Goal: Task Accomplishment & Management: Complete application form

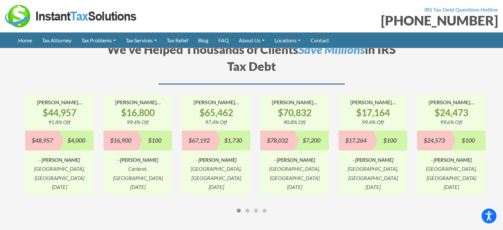
click at [197, 130] on div "$67,192" at bounding box center [199, 140] width 34 height 20
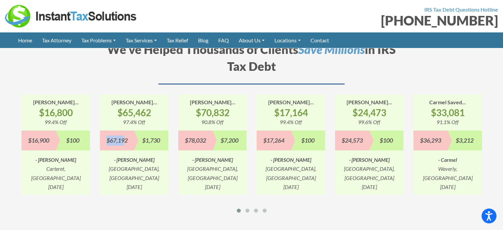
drag, startPoint x: 264, startPoint y: 118, endPoint x: 189, endPoint y: 136, distance: 77.2
click at [257, 136] on div "[PERSON_NAME]... $17,164 99.4% Off $17,264 $100 - [PERSON_NAME], [GEOGRAPHIC_DA…" at bounding box center [291, 144] width 69 height 100
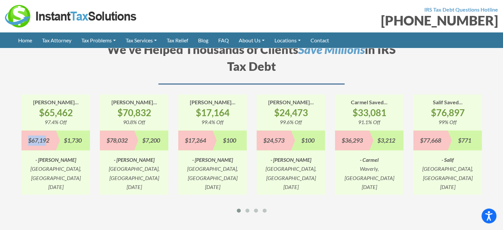
drag, startPoint x: 299, startPoint y: 141, endPoint x: 205, endPoint y: 137, distance: 94.7
click at [257, 137] on div "[PERSON_NAME]... $24,473 99.6% Off $24,573 $100 - [PERSON_NAME], [GEOGRAPHIC_DA…" at bounding box center [291, 144] width 69 height 100
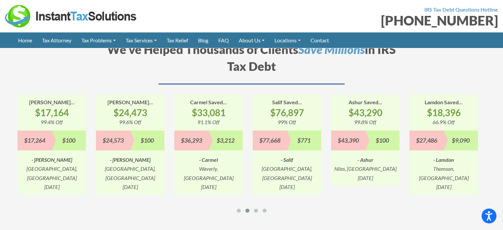
drag, startPoint x: 270, startPoint y: 128, endPoint x: 176, endPoint y: 130, distance: 94.3
click at [253, 130] on div "$77,668" at bounding box center [270, 140] width 34 height 20
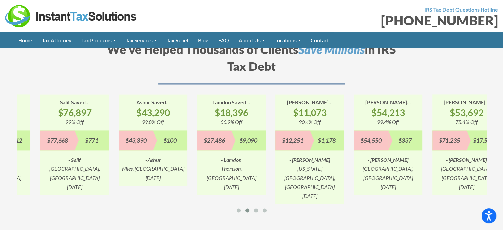
drag, startPoint x: 214, startPoint y: 120, endPoint x: 204, endPoint y: 120, distance: 10.6
click at [204, 120] on div "Lamdon Saved... $18,396 66.9% Off $27,486 $9,090 - Lamdon Thomson, GA 4/14/2023" at bounding box center [231, 144] width 69 height 100
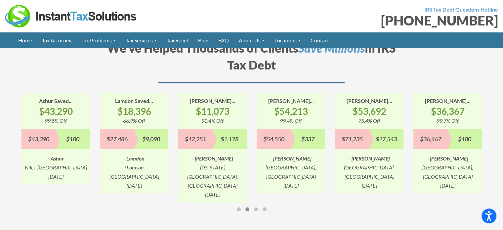
scroll to position [894, 0]
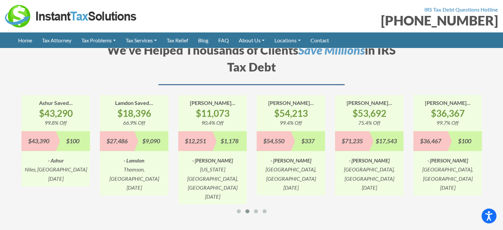
drag, startPoint x: 175, startPoint y: 61, endPoint x: 197, endPoint y: 227, distance: 168.2
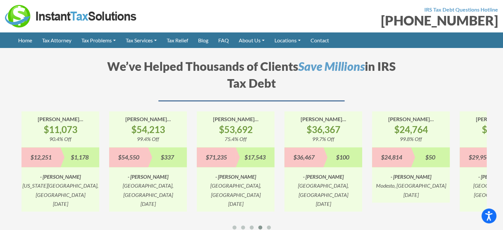
scroll to position [878, 0]
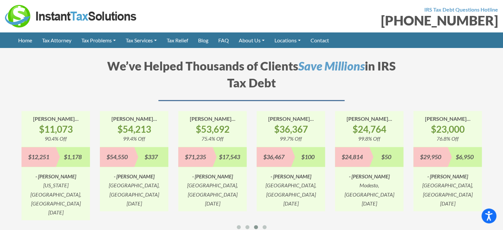
click at [230, 123] on strong "$53,692" at bounding box center [212, 129] width 69 height 12
drag, startPoint x: 173, startPoint y: 97, endPoint x: 246, endPoint y: 184, distance: 113.5
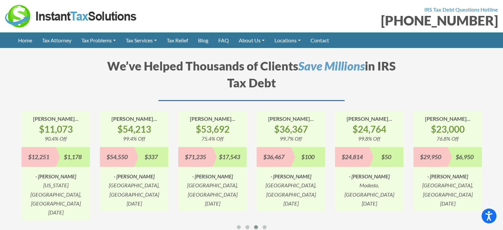
click at [246, 184] on div "We’ve Helped Thousands of Clients Save Millions in IRS Tax Debt Troy Saved... $…" at bounding box center [252, 145] width 480 height 175
click at [185, 111] on div "Bryan Saved... $53,692 75.4% Off $71,235 $17,543 - Bryan Los Angeles, CA 12/13/…" at bounding box center [212, 161] width 69 height 100
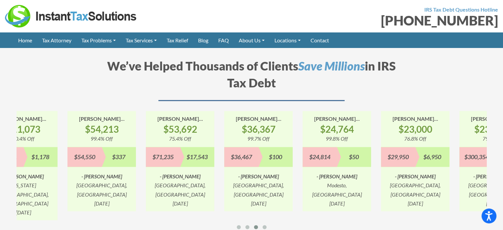
drag, startPoint x: 185, startPoint y: 108, endPoint x: 151, endPoint y: 108, distance: 34.1
click at [151, 111] on div "Bryan Saved... $53,692 75.4% Off $71,235 $17,543 - Bryan Los Angeles, CA 12/13/…" at bounding box center [180, 161] width 69 height 100
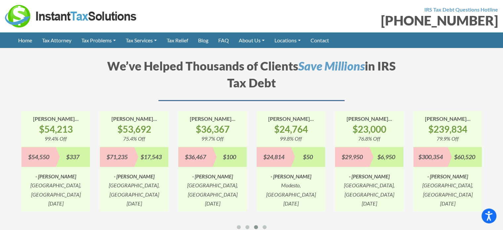
click at [203, 98] on div "We’ve Helped Thousands of Clients Save Millions in IRS Tax Debt" at bounding box center [252, 84] width 320 height 53
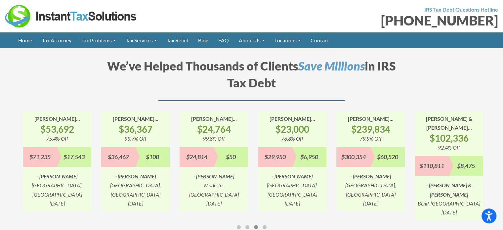
drag, startPoint x: 265, startPoint y: 150, endPoint x: 171, endPoint y: 157, distance: 94.2
click at [180, 157] on div "Erika Saved... $24,764 99.8% Off $24,814 $50 - Erika Modesto, CA 11/14/2022" at bounding box center [214, 161] width 69 height 100
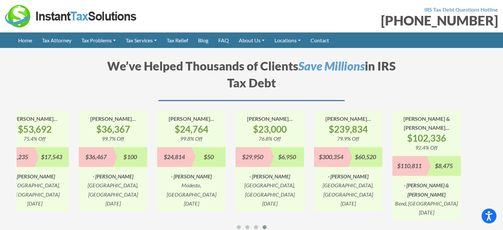
drag, startPoint x: 296, startPoint y: 132, endPoint x: 184, endPoint y: 145, distance: 112.2
click at [184, 145] on div "Troy Saved... $100,353 93.1% Off $107,842 $7,489 - Troy Springfield, MO 3/11/20…" at bounding box center [465, 165] width 3137 height 109
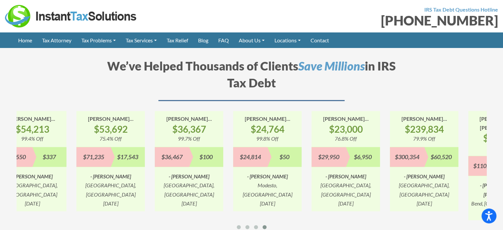
drag, startPoint x: 207, startPoint y: 129, endPoint x: 290, endPoint y: 132, distance: 83.4
click at [290, 132] on div "Erika Saved... $24,764 99.8% Off $24,814 $50 - Erika Modesto, CA 11/14/2022" at bounding box center [267, 161] width 69 height 100
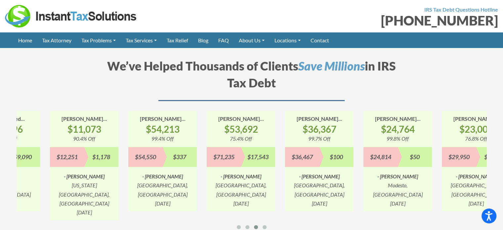
drag, startPoint x: 225, startPoint y: 125, endPoint x: 305, endPoint y: 125, distance: 79.4
click at [275, 125] on div "$53,692 75.4% Off" at bounding box center [241, 132] width 69 height 19
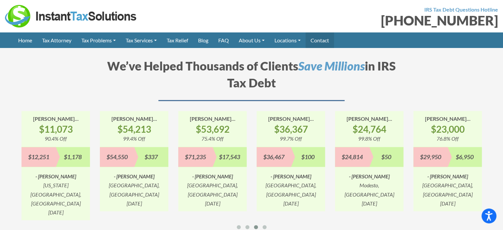
click at [325, 39] on link "Contact" at bounding box center [320, 40] width 28 height 16
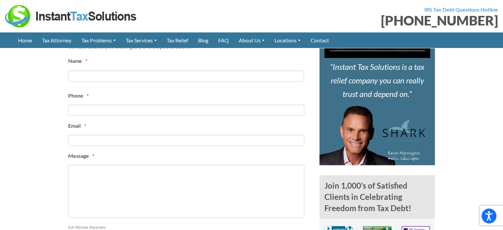
scroll to position [305, 0]
type input "Testing"
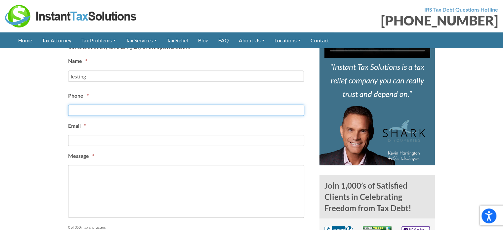
click at [156, 105] on input "Phone *" at bounding box center [186, 110] width 236 height 11
type input "(709) 098-0988"
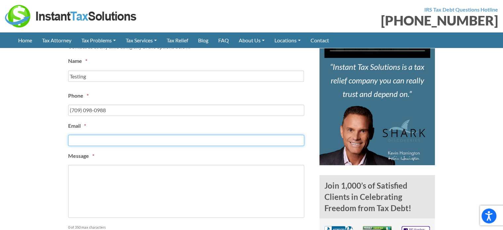
click at [126, 138] on input "Email *" at bounding box center [186, 140] width 236 height 11
type input "[EMAIL_ADDRESS][DOMAIN_NAME]"
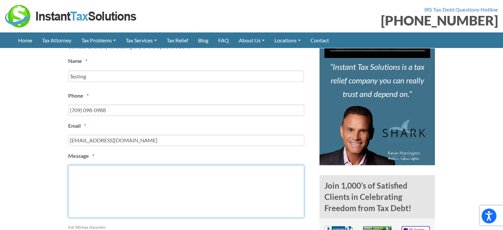
click at [111, 175] on textarea "Message *" at bounding box center [186, 191] width 236 height 53
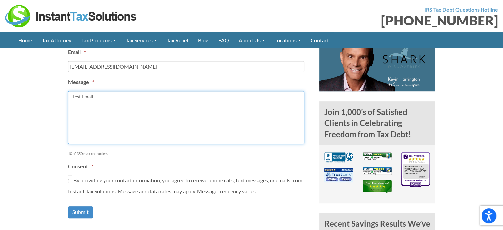
scroll to position [383, 0]
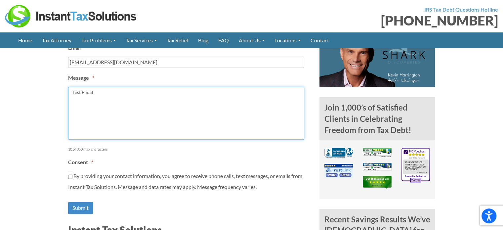
type textarea "Test Email"
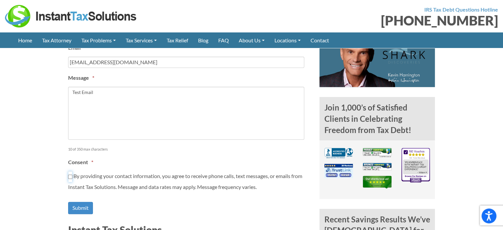
click at [70, 174] on input "By providing your contact information, you agree to receive phone calls, text m…" at bounding box center [70, 176] width 4 height 11
checkbox input "true"
click at [74, 210] on input "Submit" at bounding box center [80, 208] width 25 height 12
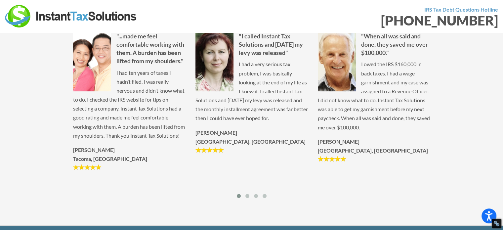
scroll to position [219, 0]
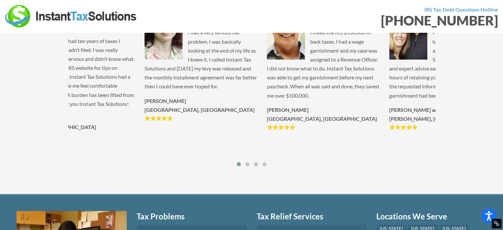
drag, startPoint x: 201, startPoint y: 103, endPoint x: 105, endPoint y: 98, distance: 96.1
click at [140, 98] on div ""I called Instant Tax Solutions and [DATE] my levy was released" I had a very s…" at bounding box center [201, 60] width 122 height 121
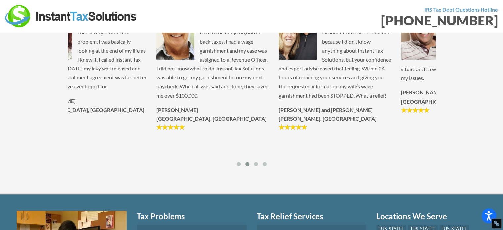
drag, startPoint x: 201, startPoint y: 100, endPoint x: 125, endPoint y: 93, distance: 75.8
click at [157, 93] on p "I owed the IRS $160,000 in back taxes. I had a wage garnishment and my case was…" at bounding box center [213, 64] width 113 height 72
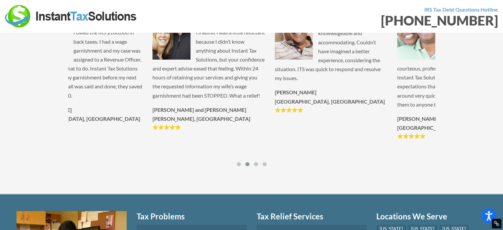
drag, startPoint x: 220, startPoint y: 97, endPoint x: 156, endPoint y: 89, distance: 64.1
click at [156, 89] on p "I’ll admit I was a little reluctant because I didn’t know anything about Instan…" at bounding box center [209, 64] width 113 height 72
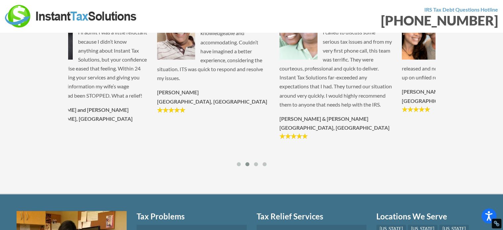
drag, startPoint x: 203, startPoint y: 101, endPoint x: 181, endPoint y: 100, distance: 21.9
click at [181, 100] on p "Stephen N. Dallas, TX" at bounding box center [213, 97] width 113 height 18
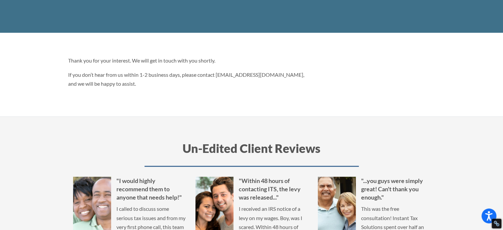
scroll to position [0, 0]
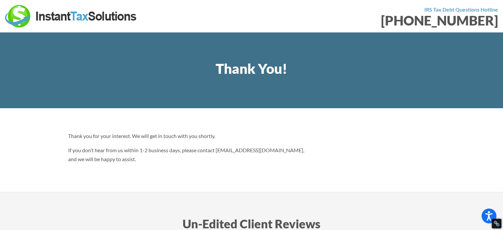
click at [121, 155] on p "If you don’t hear from us within 1-2 business days, please contact info@instant…" at bounding box center [189, 155] width 242 height 18
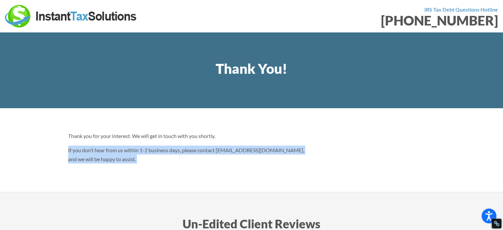
click at [121, 155] on p "If you don’t hear from us within 1-2 business days, please contact info@instant…" at bounding box center [189, 155] width 242 height 18
click at [221, 159] on p "If you don’t hear from us within 1-2 business days, please contact info@instant…" at bounding box center [189, 155] width 242 height 18
drag, startPoint x: 140, startPoint y: 157, endPoint x: 62, endPoint y: 153, distance: 78.5
click at [62, 153] on section "Thank you for your interest. We will get in touch with you shortly. If you don’…" at bounding box center [251, 150] width 503 height 84
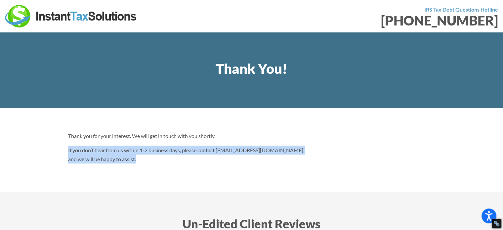
copy p "If you don’t hear from us within 1-2 business days, please contact info@instant…"
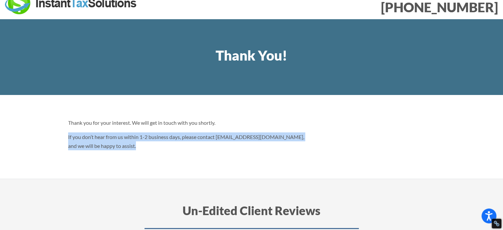
scroll to position [13, 0]
